Goal: Task Accomplishment & Management: Use online tool/utility

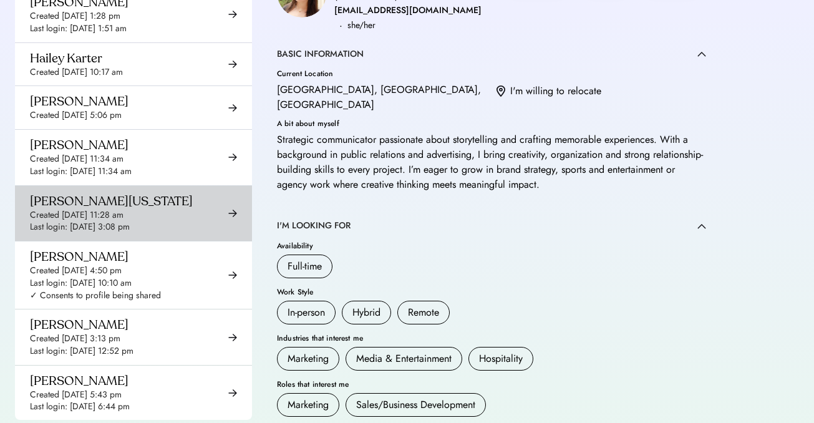
scroll to position [3964, 0]
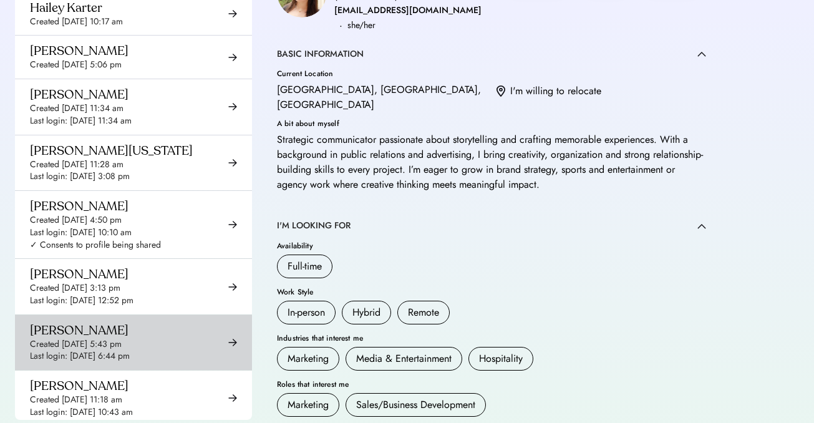
click at [130, 323] on div "Huda Iqbal Created Jul 17, 2025 5:43 pm Last login: Sep 15, 2025 6:44 pm" at bounding box center [80, 343] width 100 height 40
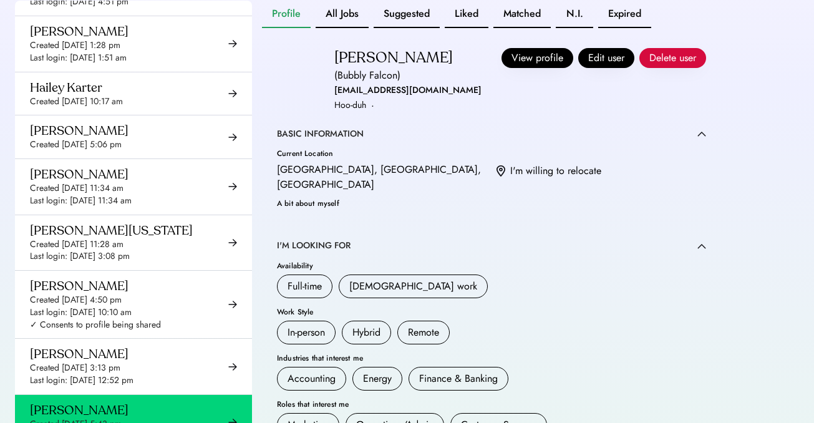
scroll to position [189, 0]
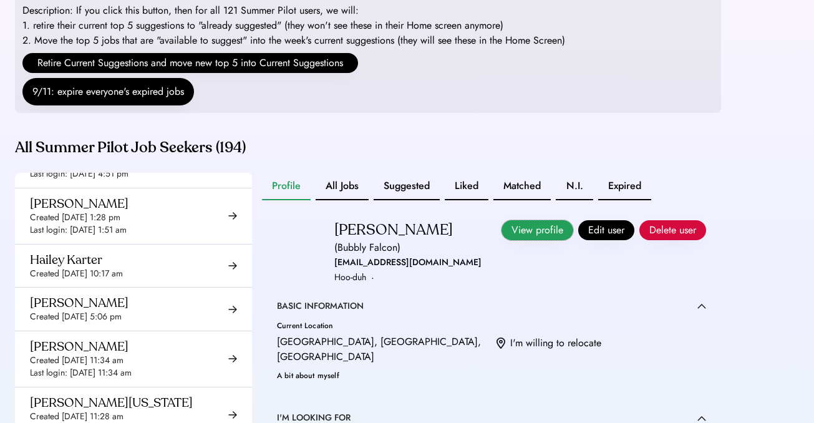
click at [518, 240] on button "View profile" at bounding box center [538, 230] width 72 height 20
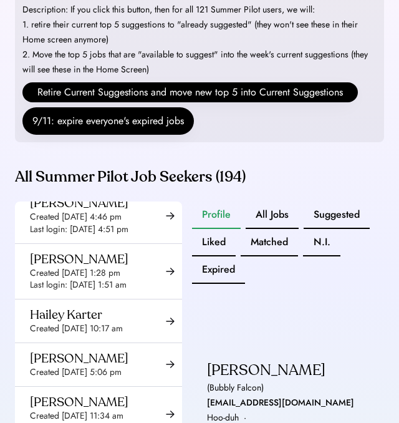
scroll to position [3988, 0]
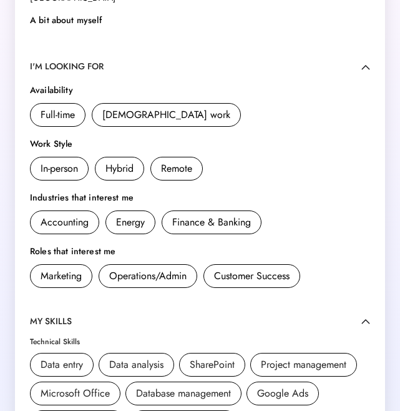
scroll to position [302, 0]
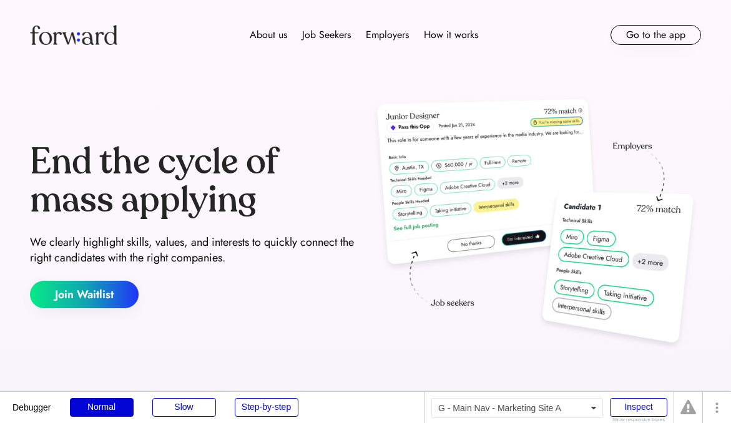
click at [647, 38] on button "Go to the app" at bounding box center [655, 35] width 90 height 20
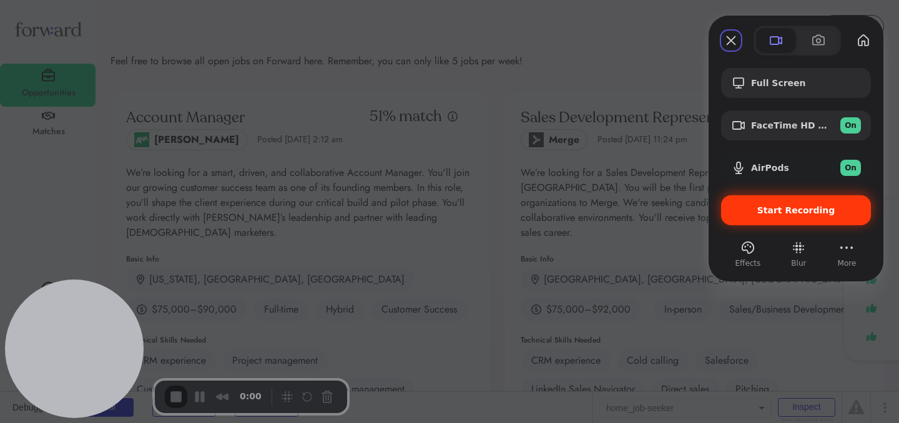
click at [730, 210] on span "Start Recording" at bounding box center [796, 210] width 78 height 10
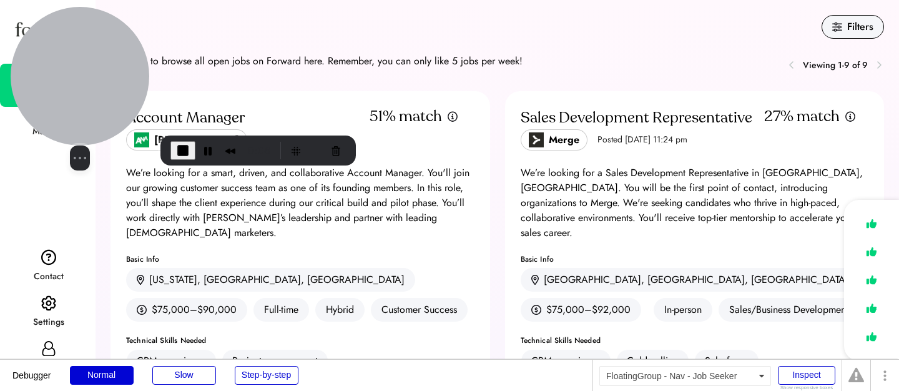
drag, startPoint x: 84, startPoint y: 273, endPoint x: 83, endPoint y: 49, distance: 224.0
click at [80, 49] on div at bounding box center [80, 76] width 139 height 139
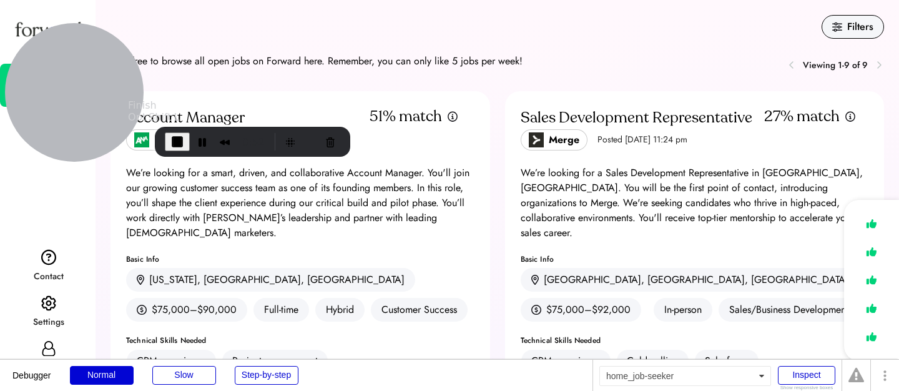
click at [170, 137] on span "End Recording" at bounding box center [177, 141] width 15 height 15
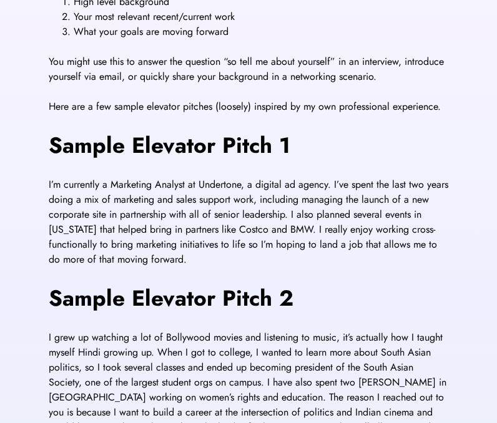
scroll to position [402, 0]
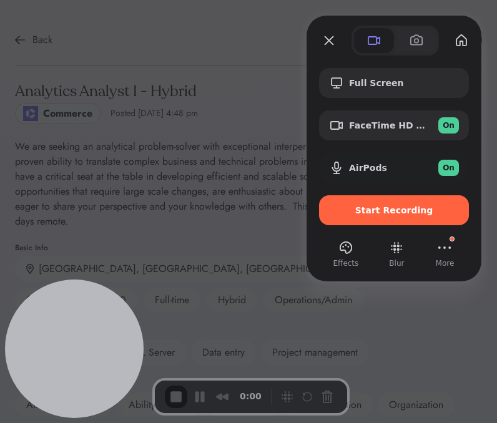
click at [246, 56] on div at bounding box center [248, 211] width 497 height 423
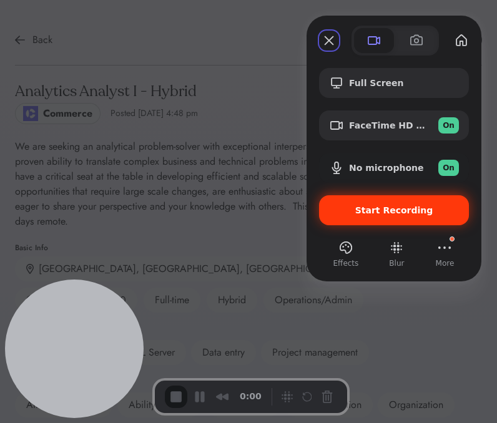
click at [384, 218] on div "Start Recording" at bounding box center [394, 210] width 150 height 30
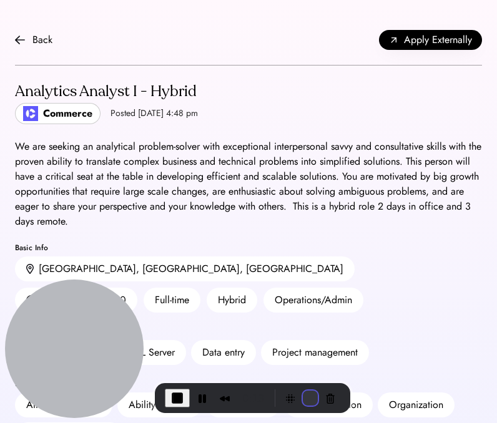
click at [306, 399] on button "Restart Recording" at bounding box center [310, 398] width 15 height 15
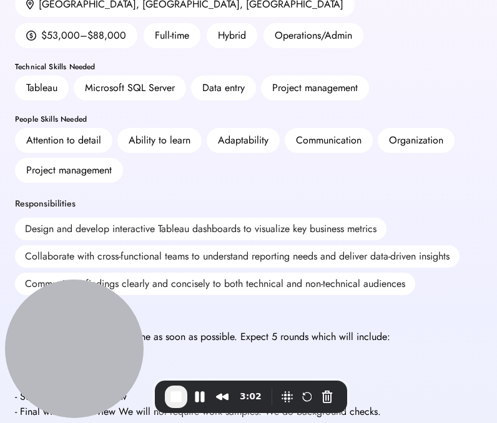
scroll to position [280, 0]
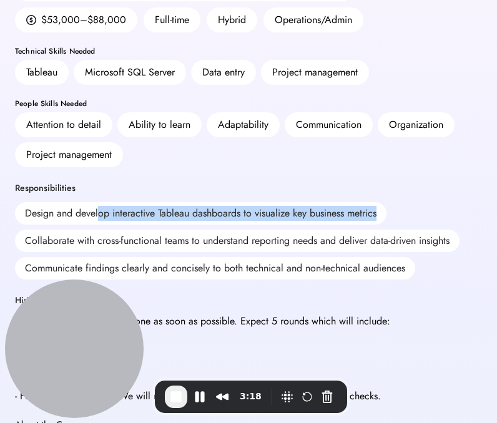
drag, startPoint x: 98, startPoint y: 187, endPoint x: 265, endPoint y: 194, distance: 166.8
click at [265, 202] on div "Design and develop interactive Tableau dashboards to visualize key business met…" at bounding box center [248, 240] width 467 height 77
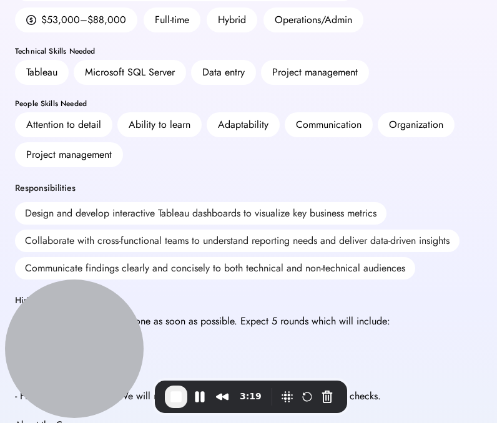
click at [262, 202] on div "Design and develop interactive Tableau dashboards to visualize key business met…" at bounding box center [200, 213] width 371 height 22
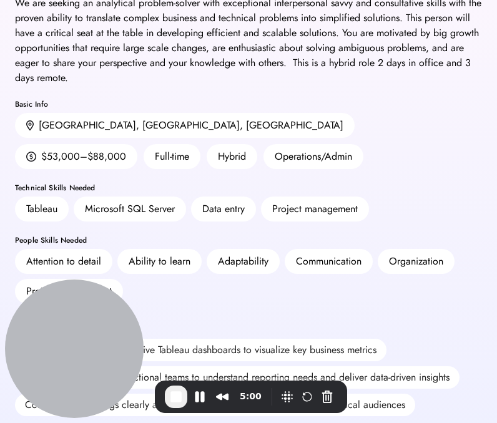
scroll to position [0, 0]
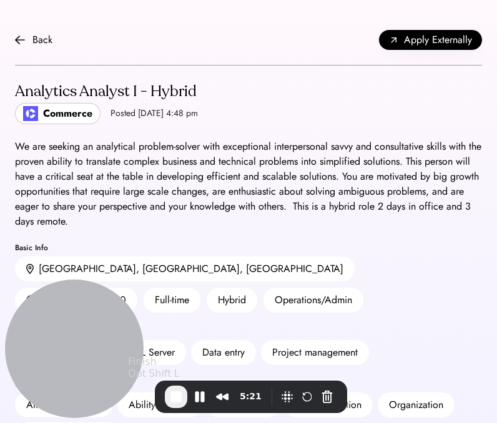
click at [174, 399] on span "End Recording" at bounding box center [175, 396] width 15 height 15
